Goal: Check status: Check status

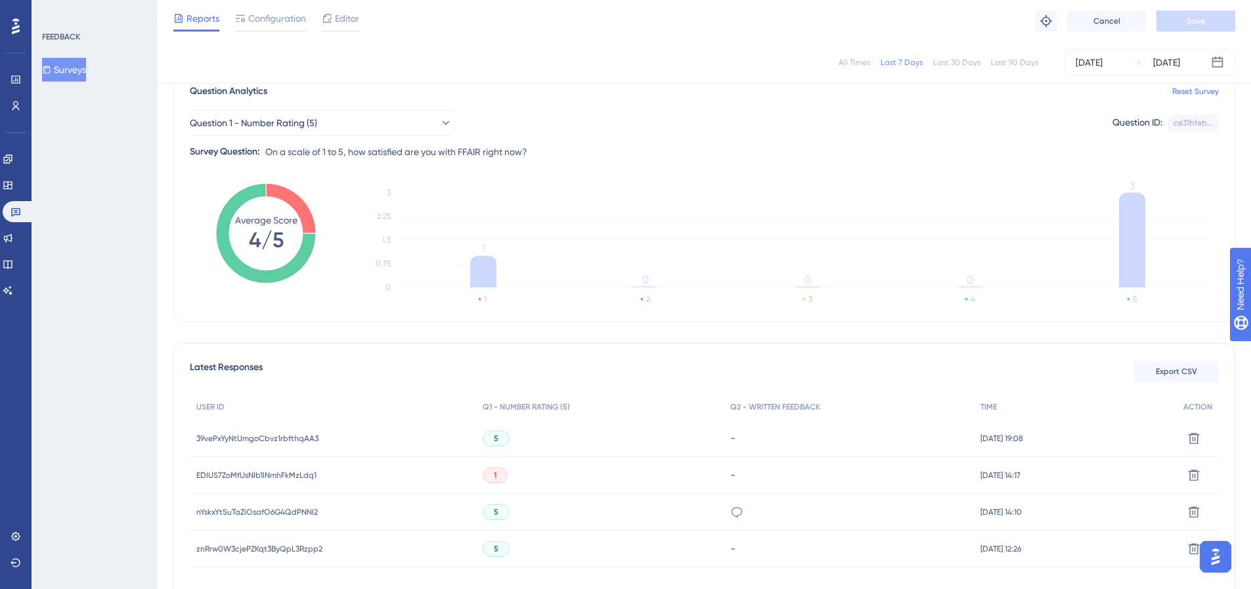
click at [83, 69] on button "Surveys" at bounding box center [64, 70] width 44 height 24
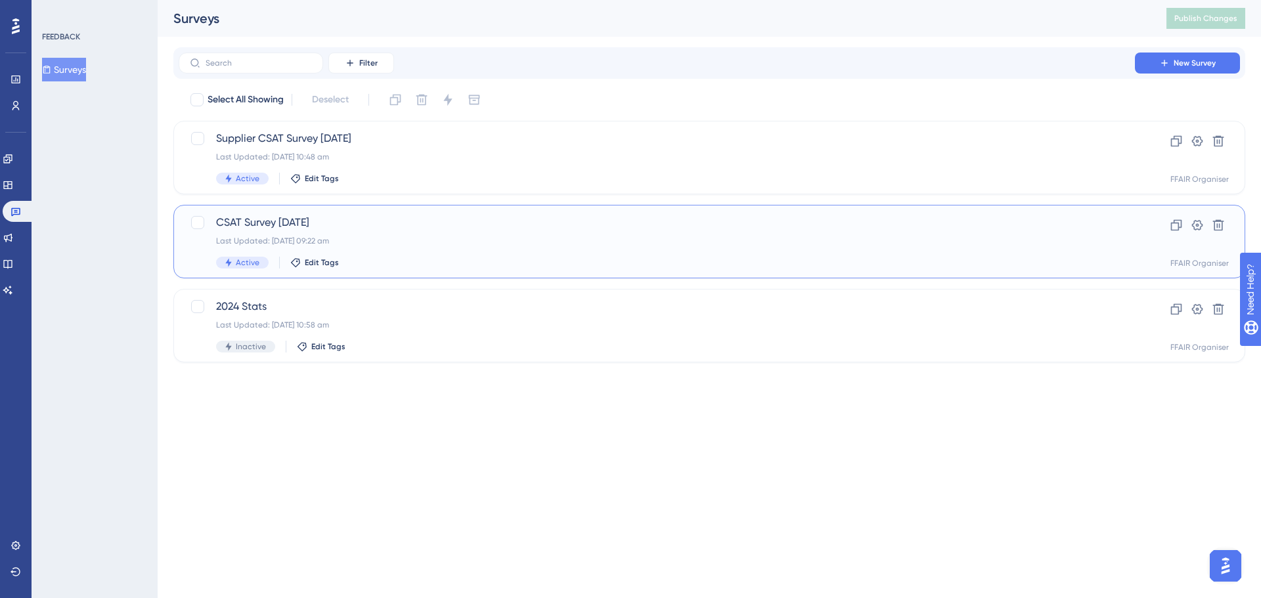
click at [392, 246] on div "CSAT Survey [DATE] Last Updated: [DATE] 09:22 am Active Edit Tags" at bounding box center [657, 242] width 882 height 54
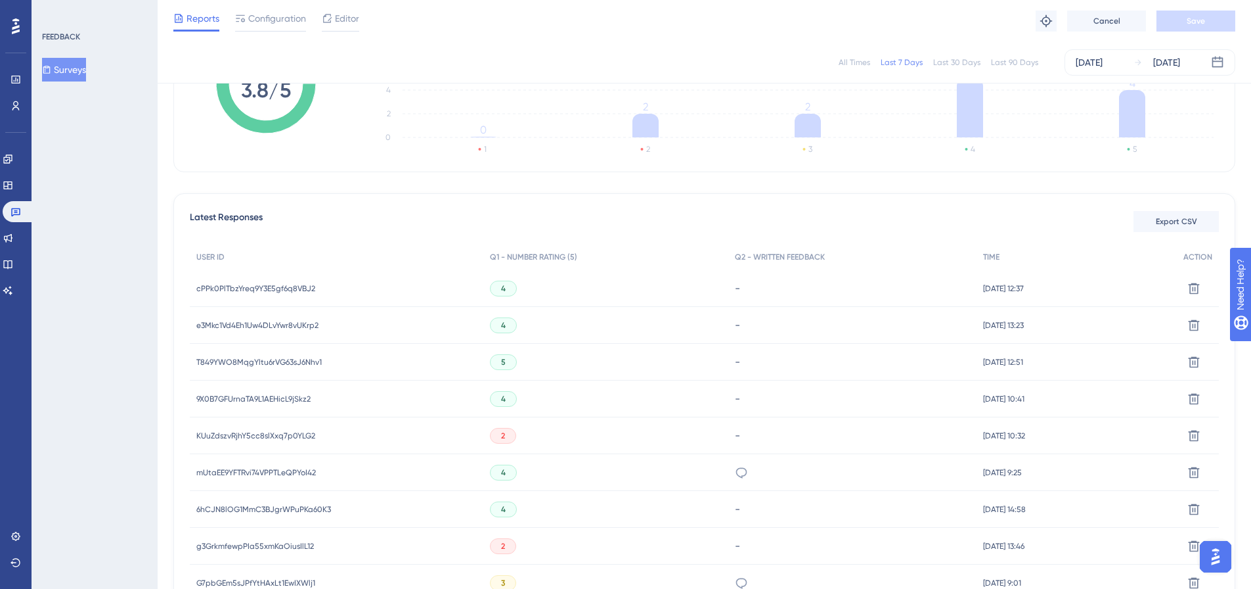
scroll to position [263, 0]
click at [253, 286] on span "cPPk0PlTbzYreq9Y3E5gf6q8VBJ2" at bounding box center [255, 287] width 119 height 11
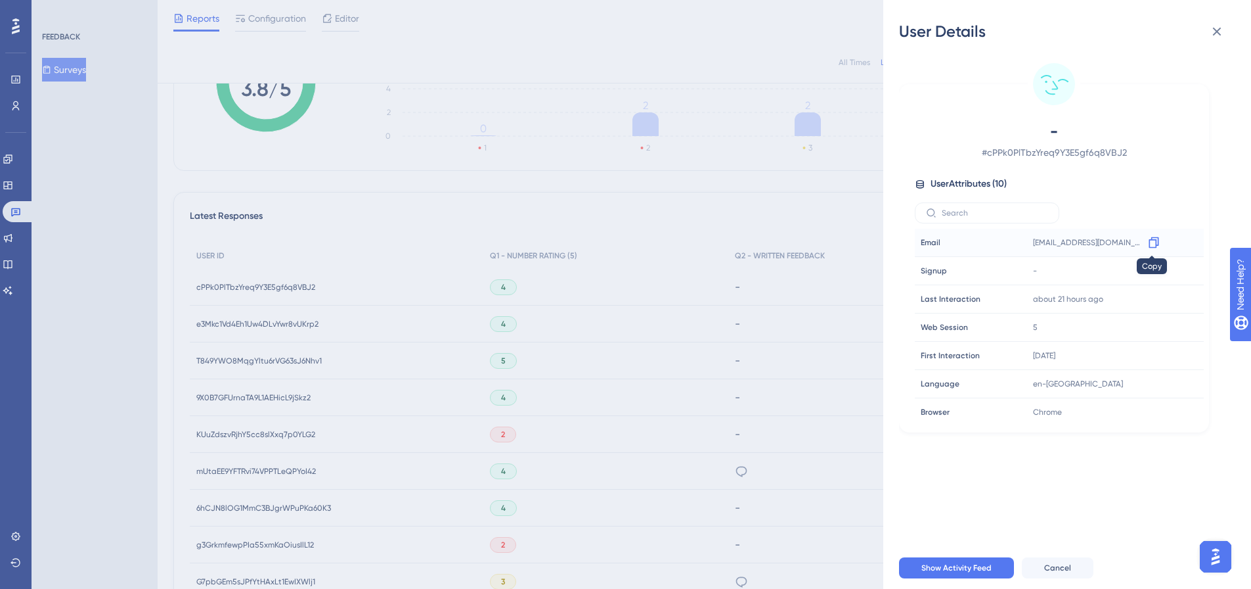
click at [554, 241] on icon at bounding box center [1154, 242] width 13 height 13
click at [217, 319] on div "User Details - # cPPk0PlTbzYreq9Y3E5gf6q8VBJ2 User Attributes ( 10 ) Email Emai…" at bounding box center [625, 294] width 1251 height 589
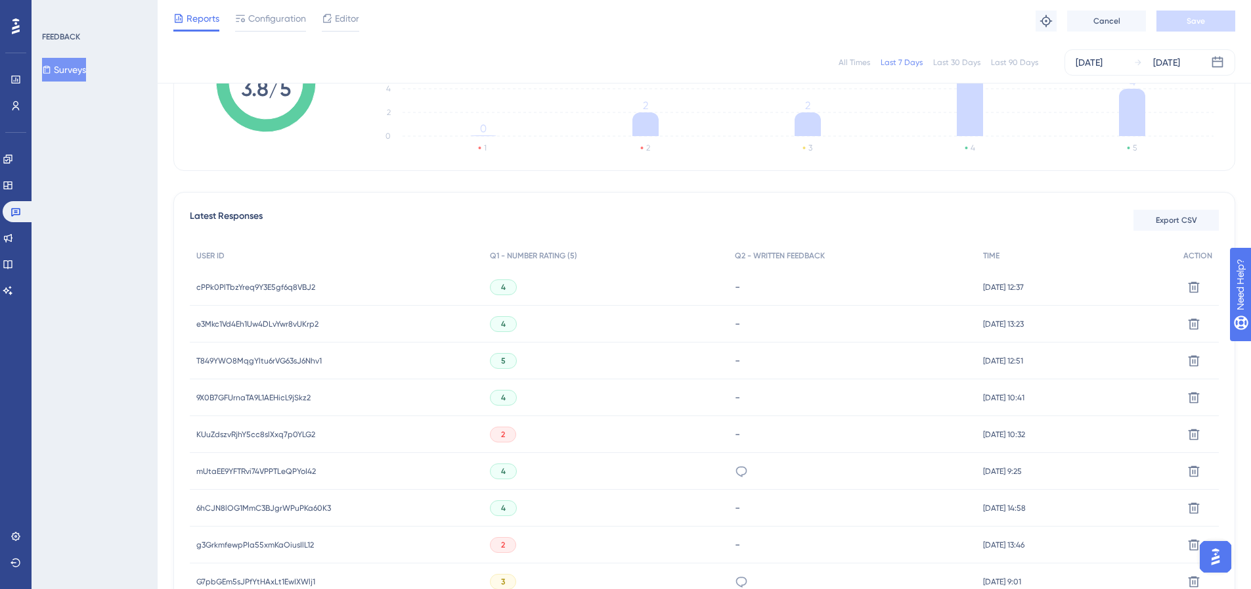
click at [217, 319] on span "e3Mkc1Vd4Eh1Uw4DLvYwr8vUKrp2" at bounding box center [257, 324] width 122 height 11
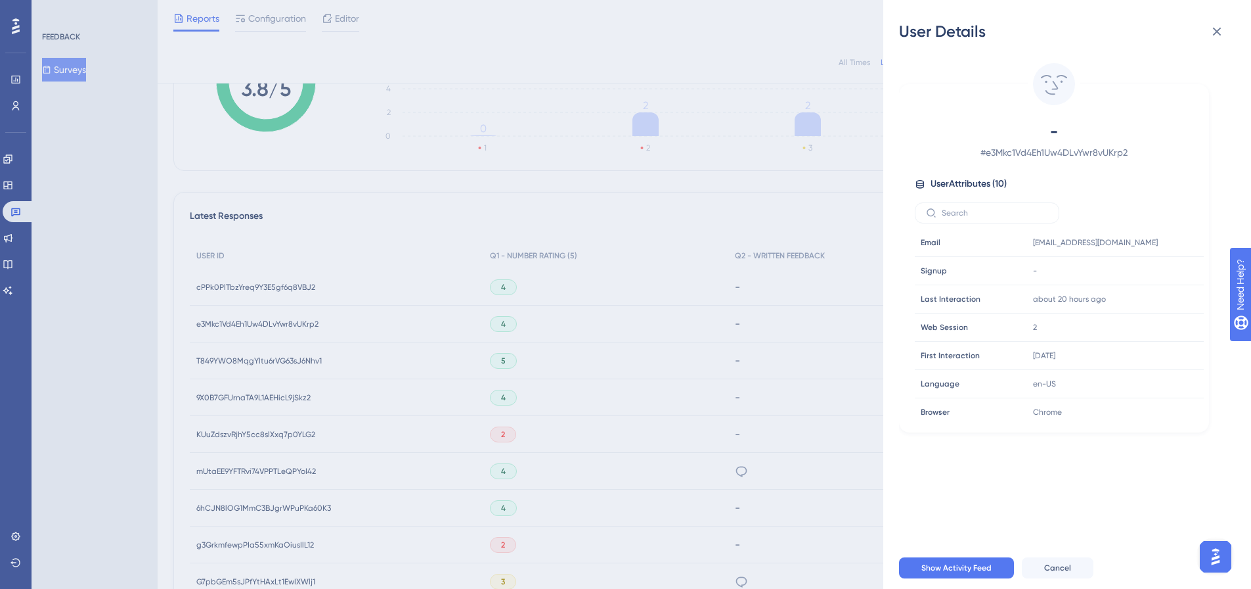
click at [217, 319] on div "User Details - # e3Mkc1Vd4Eh1Uw4DLvYwr8vUKrp2 User Attributes ( 10 ) Email Emai…" at bounding box center [625, 294] width 1251 height 589
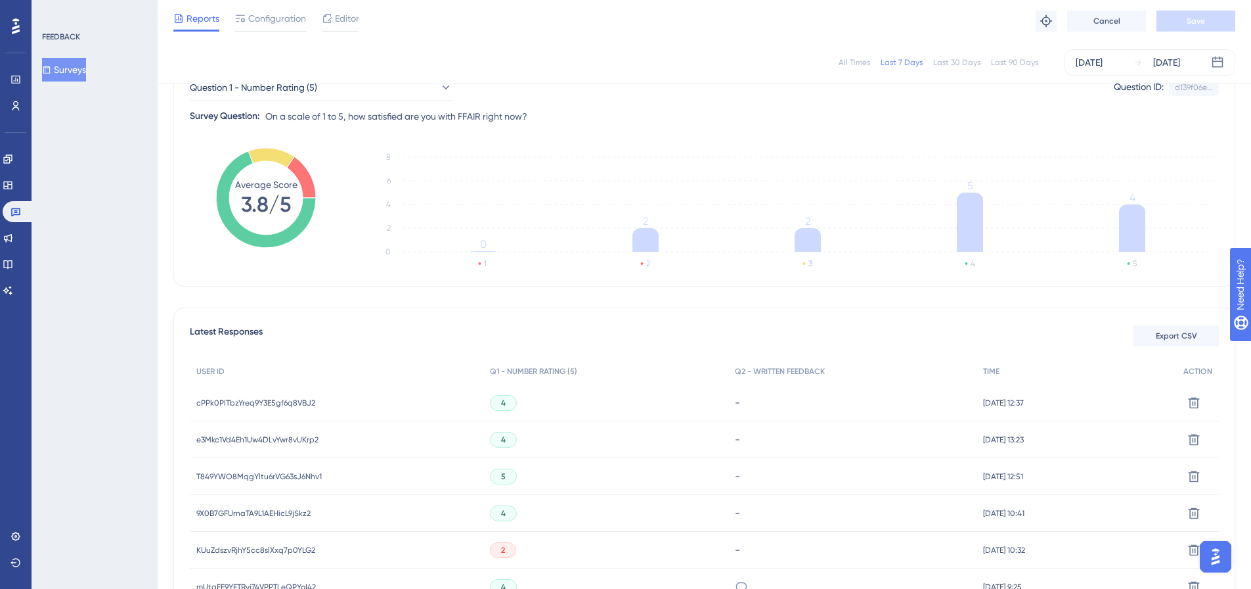
scroll to position [131, 0]
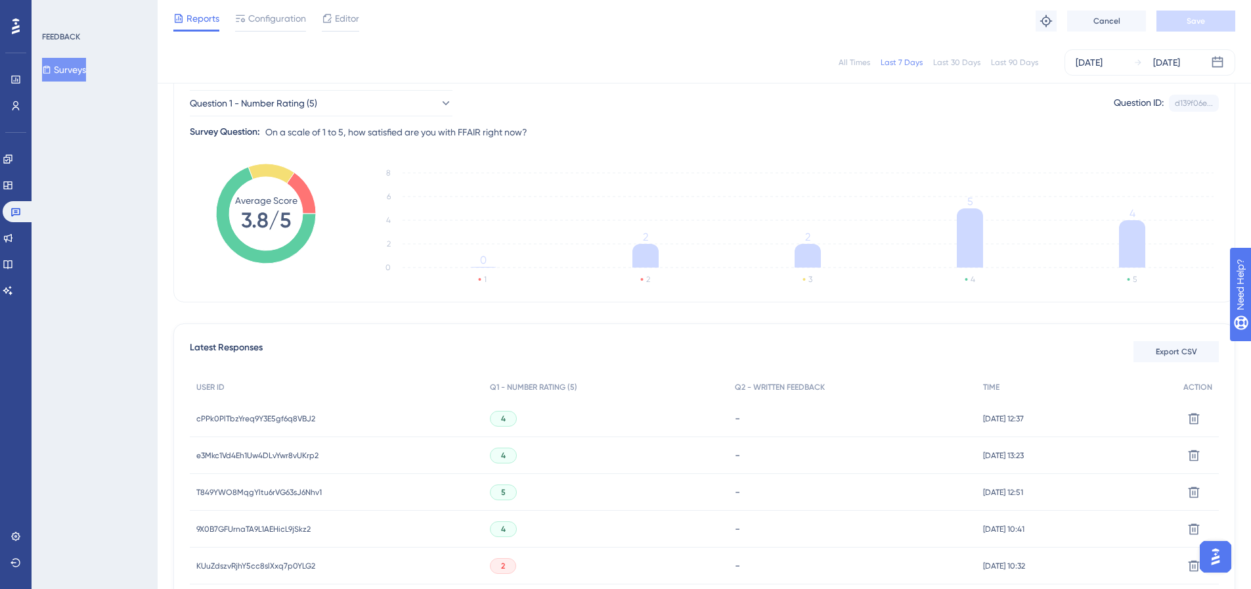
click at [77, 74] on button "Surveys" at bounding box center [64, 70] width 44 height 24
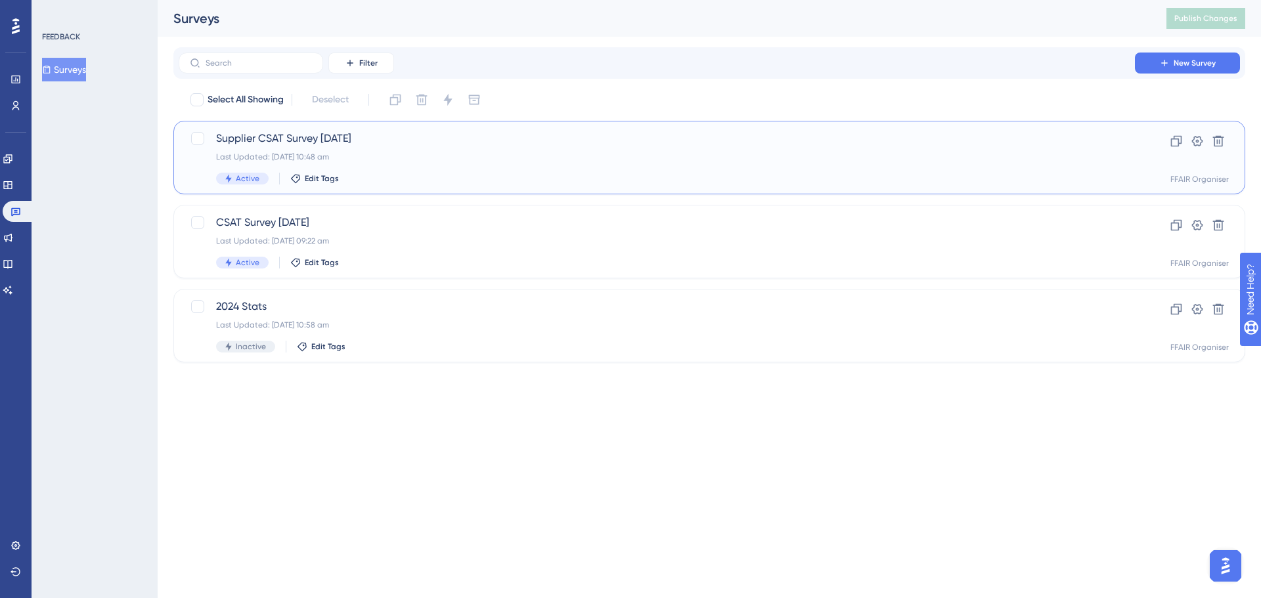
click at [470, 168] on div "Supplier CSAT Survey [DATE] Last Updated: [DATE] 10:48 am Active Edit Tags" at bounding box center [657, 158] width 882 height 54
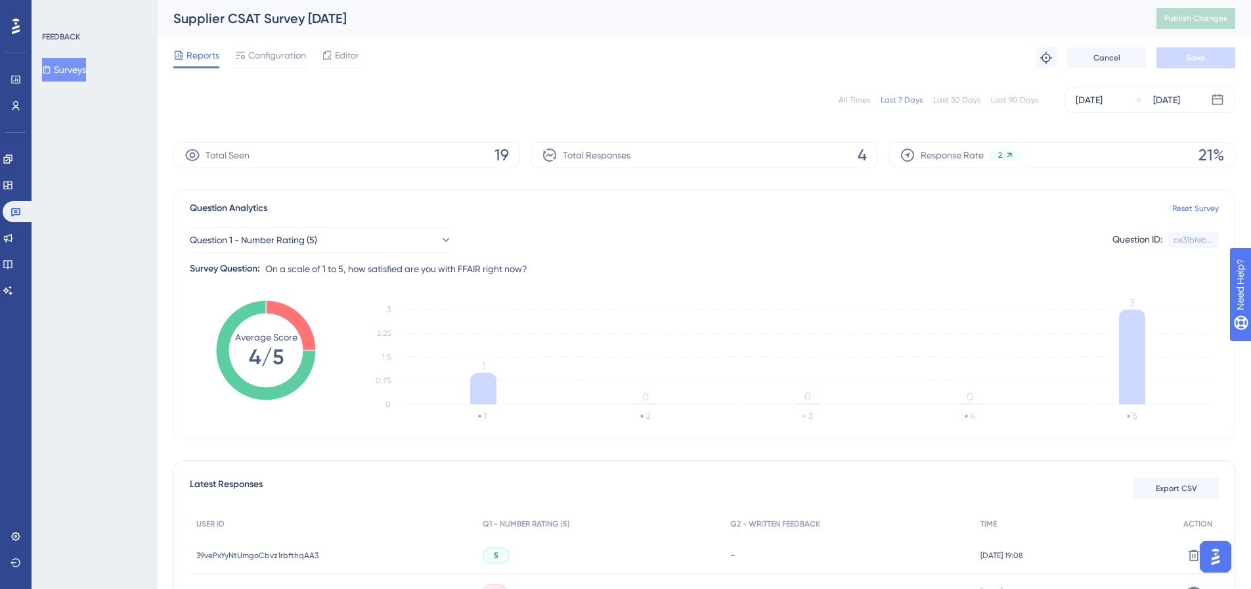
scroll to position [190, 0]
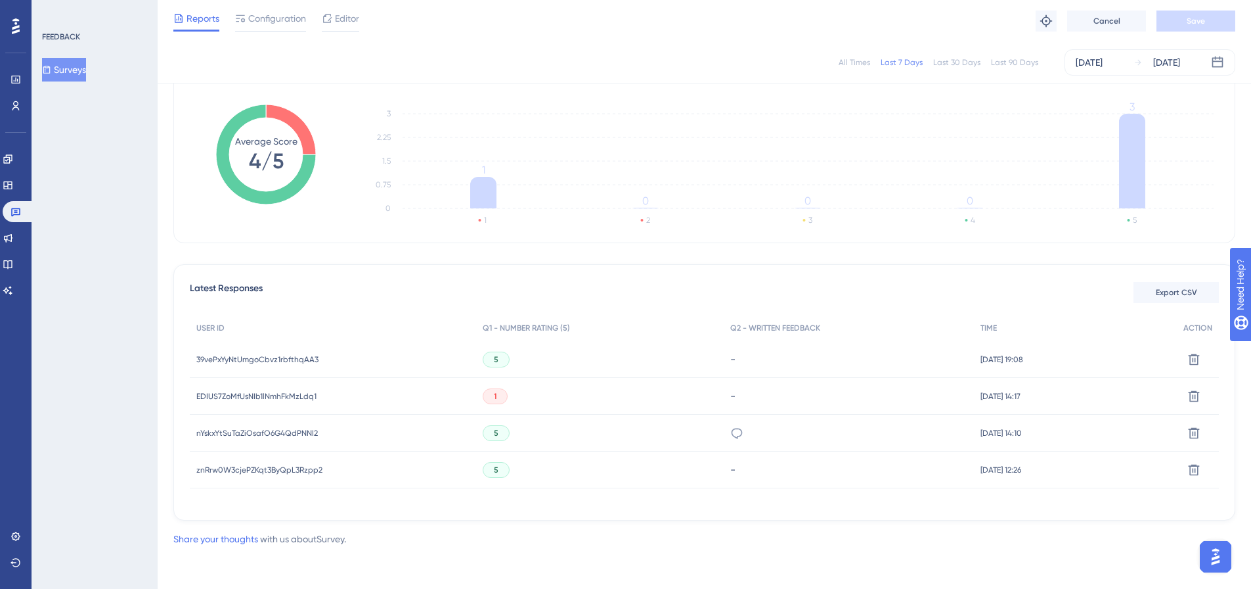
click at [263, 327] on span "39vePxYyNtUmgoCbvz1rbfthqAA3" at bounding box center [257, 359] width 122 height 11
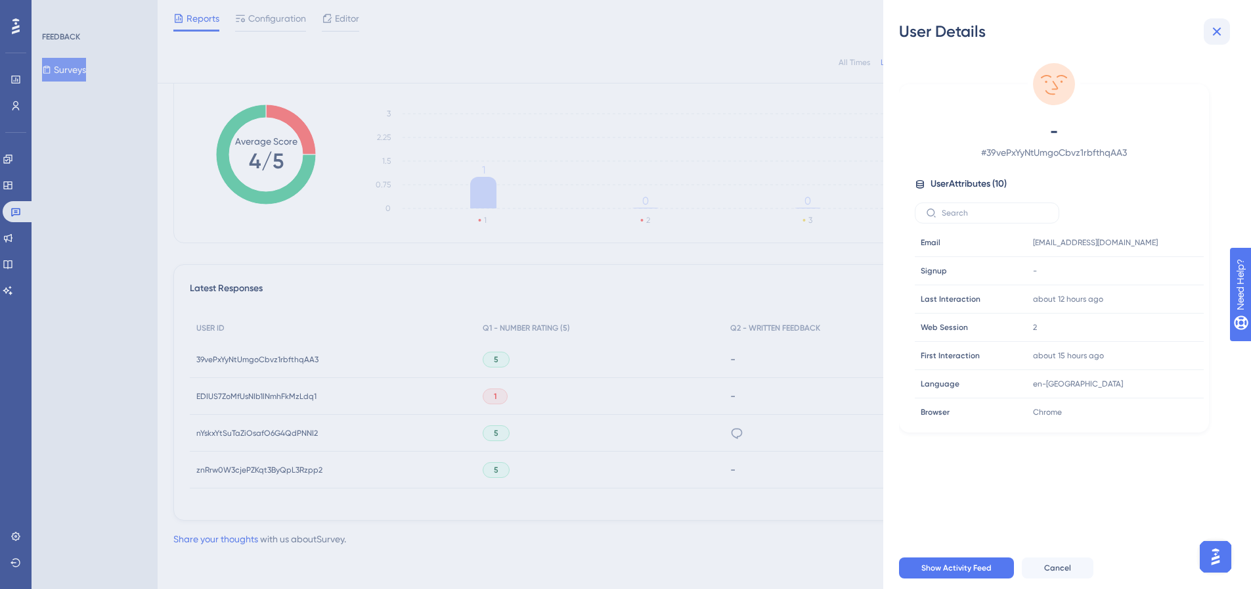
click at [554, 27] on icon at bounding box center [1217, 32] width 16 height 16
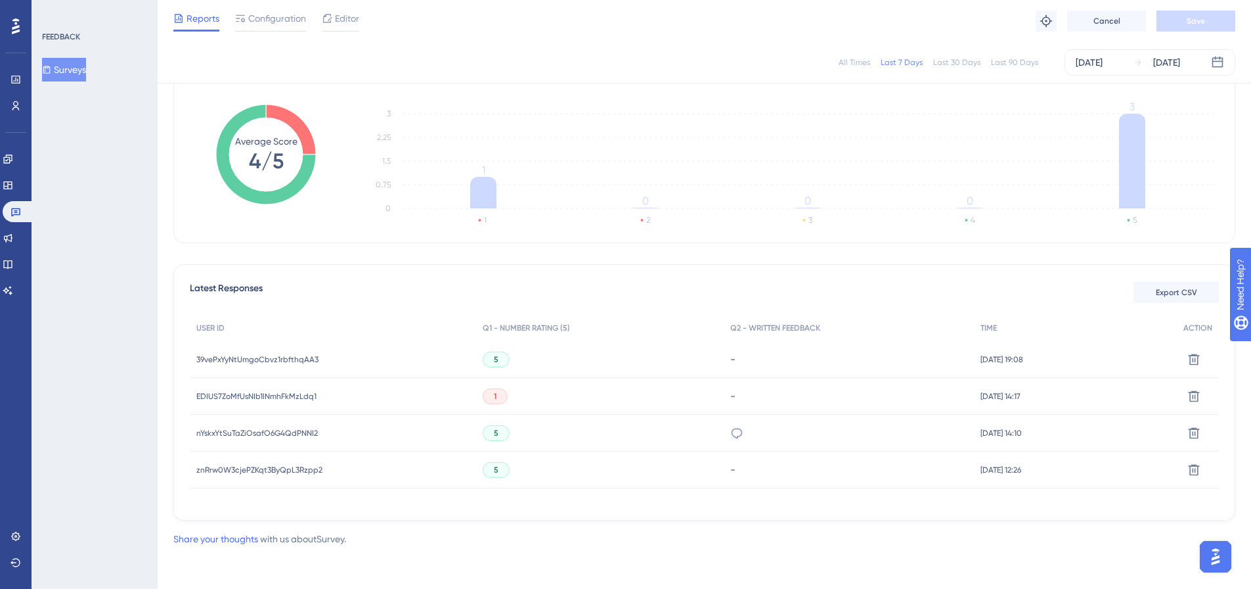
click at [554, 62] on div "All Times" at bounding box center [855, 62] width 32 height 11
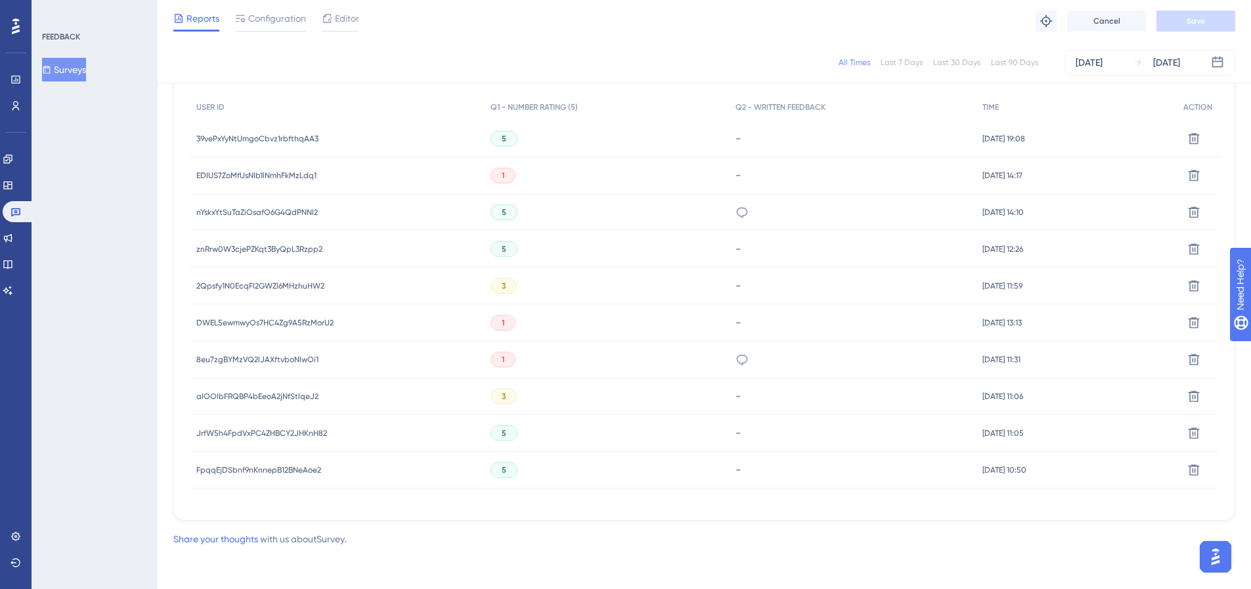
scroll to position [83, 0]
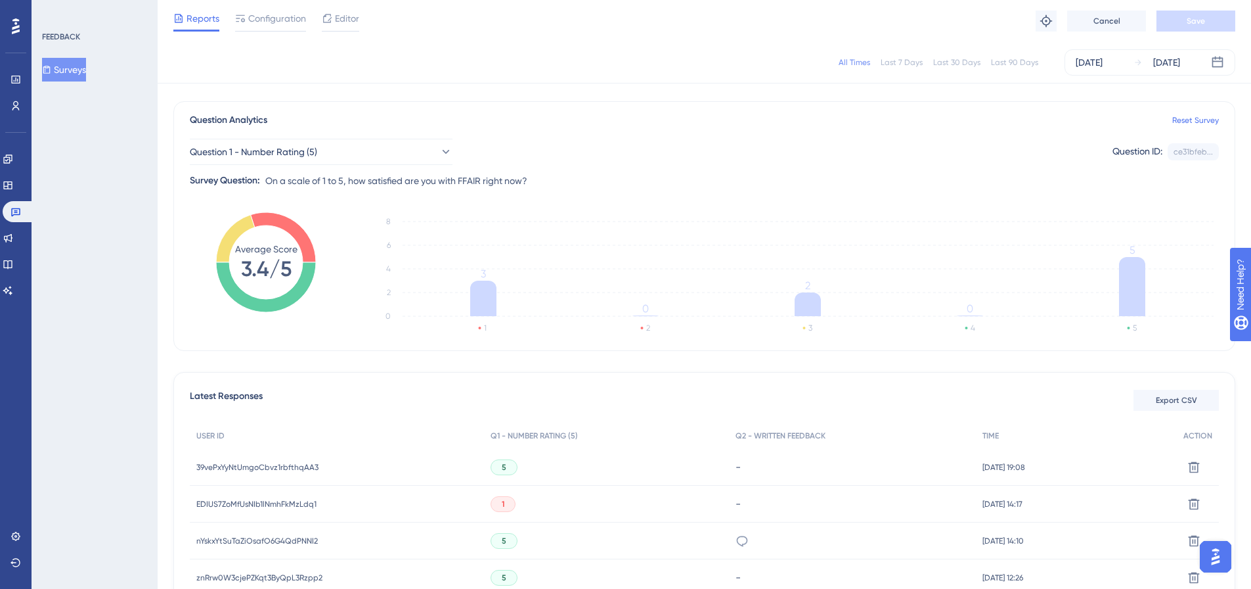
click at [85, 79] on button "Surveys" at bounding box center [64, 70] width 44 height 24
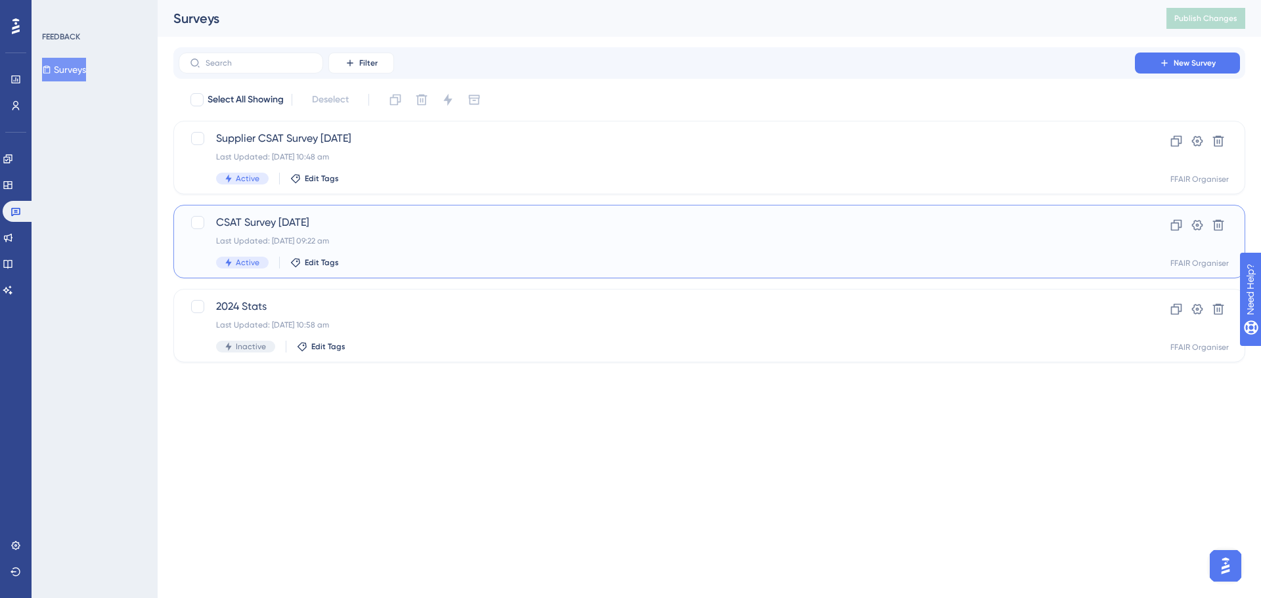
click at [481, 218] on span "CSAT Survey [DATE]" at bounding box center [657, 223] width 882 height 16
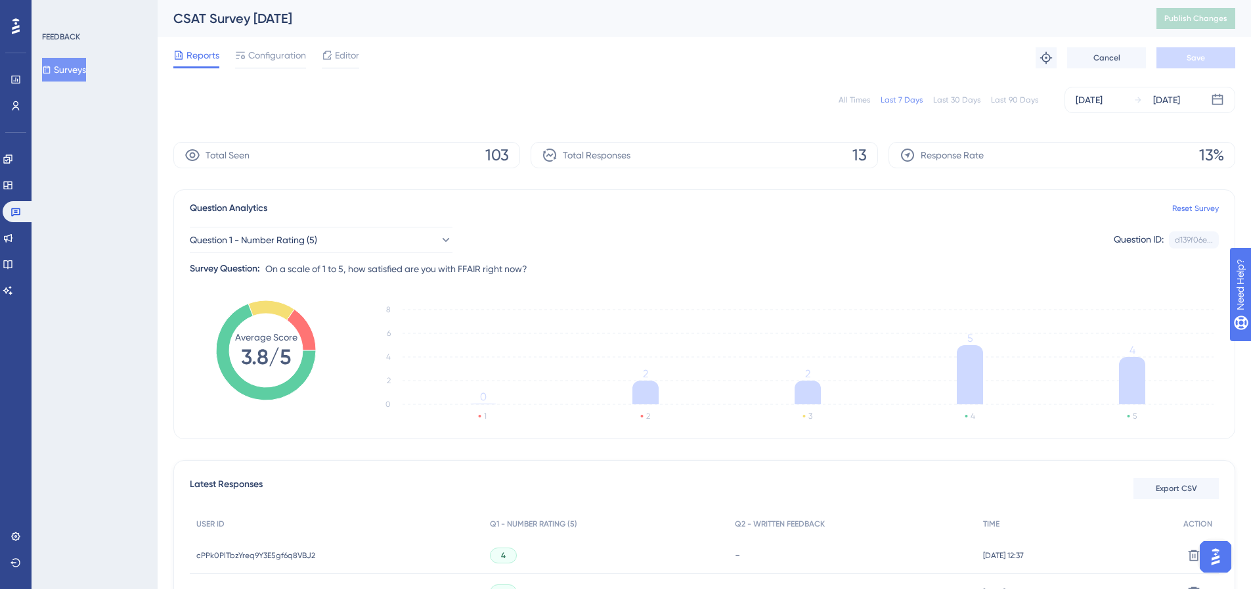
click at [554, 102] on div "All Times" at bounding box center [855, 100] width 32 height 11
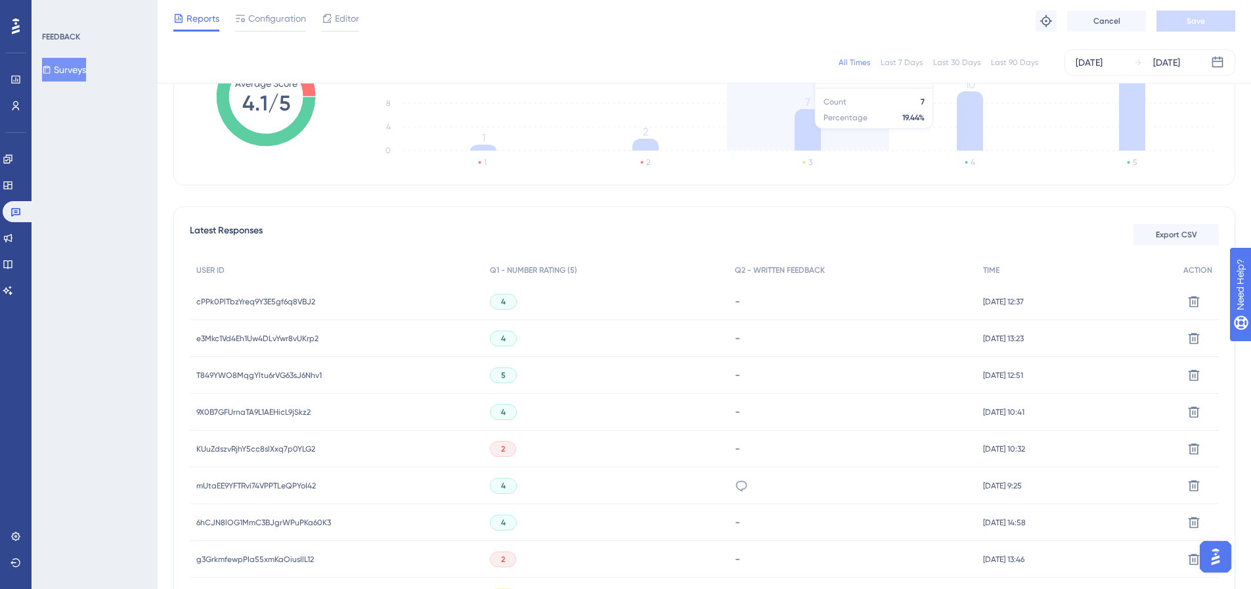
scroll to position [328, 0]
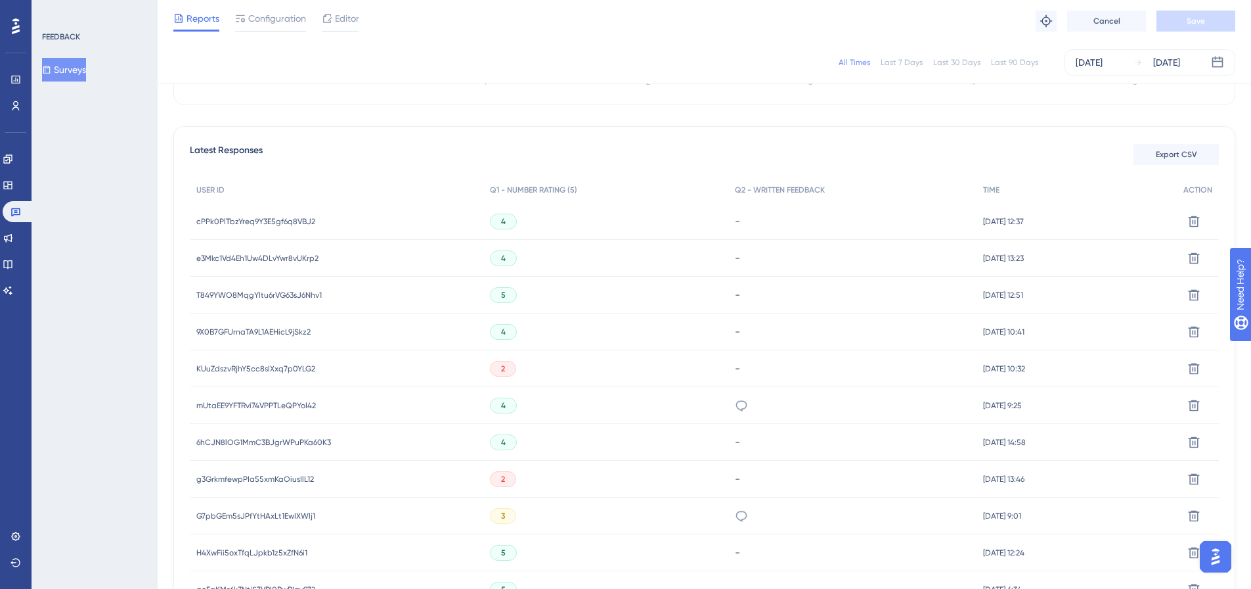
click at [284, 218] on span "cPPk0PlTbzYreq9Y3E5gf6q8VBJ2" at bounding box center [255, 221] width 119 height 11
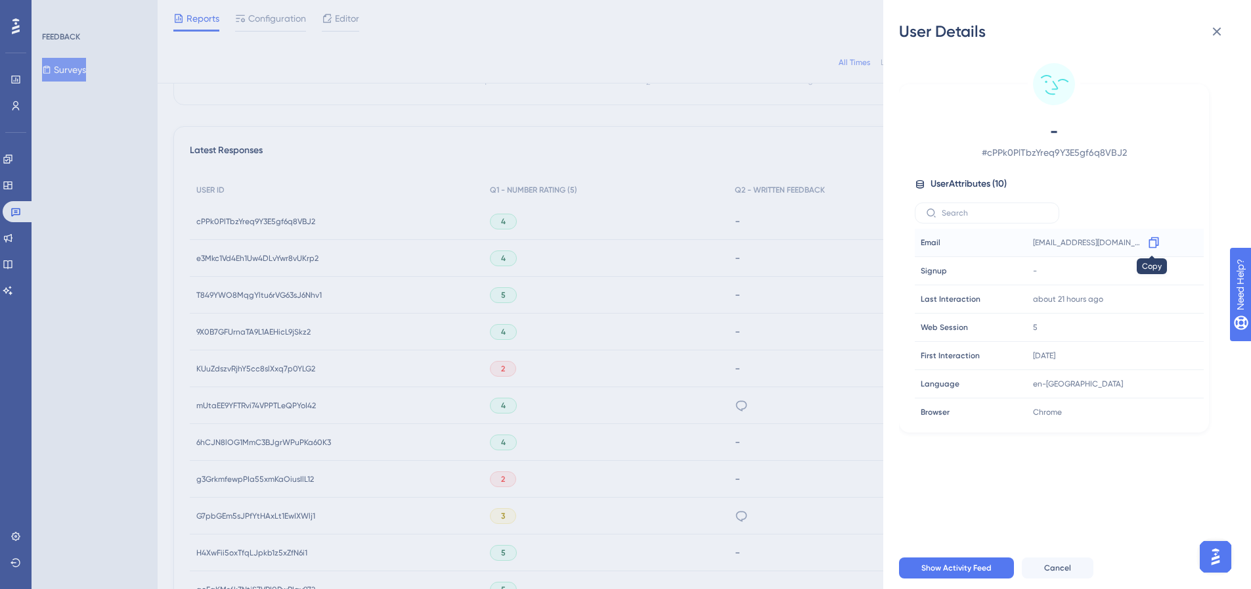
click at [554, 244] on icon at bounding box center [1154, 242] width 13 height 13
